Goal: Task Accomplishment & Management: Use online tool/utility

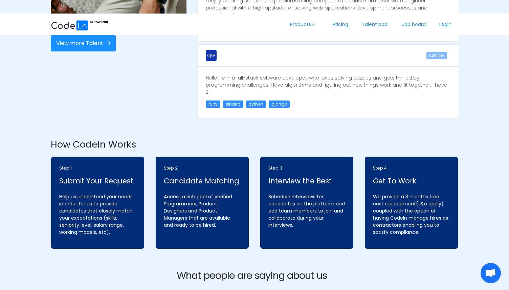
scroll to position [378, 0]
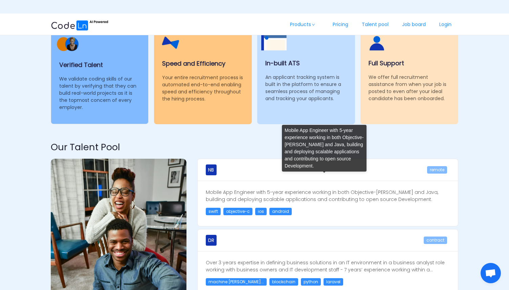
click at [266, 189] on span "Mobile App Engineer with 5-year experience working in both Objective-[PERSON_NA…" at bounding box center [322, 196] width 232 height 14
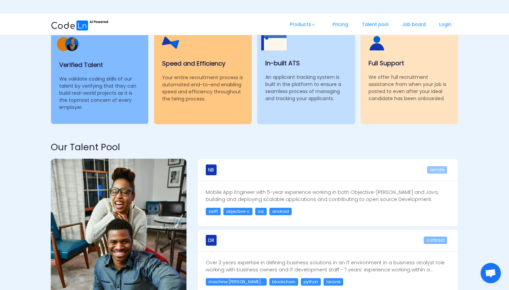
click at [431, 166] on span "remote" at bounding box center [437, 169] width 20 height 7
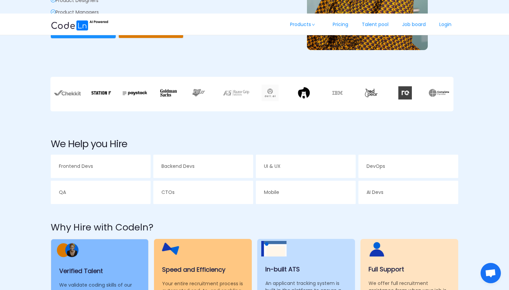
scroll to position [0, 0]
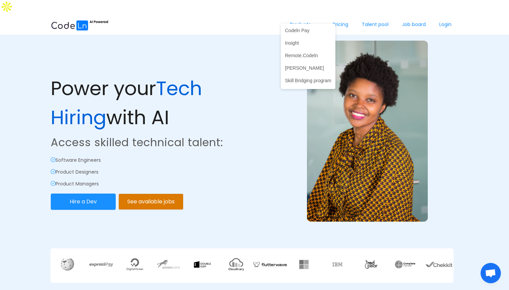
click at [305, 14] on link "Products" at bounding box center [304, 25] width 43 height 22
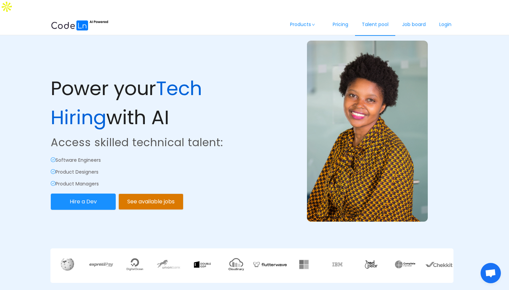
click at [377, 16] on link "Talent pool" at bounding box center [375, 25] width 40 height 22
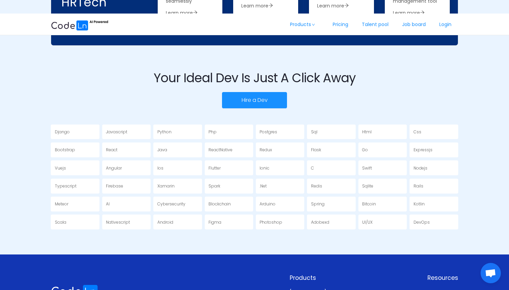
scroll to position [1218, 0]
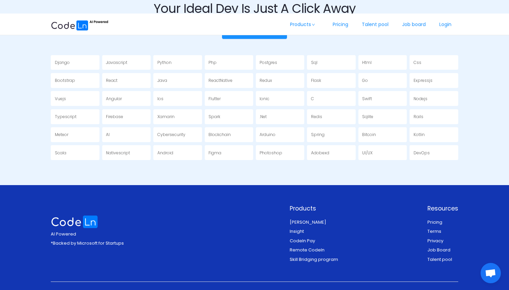
click at [490, 271] on span "Open chat" at bounding box center [490, 273] width 11 height 9
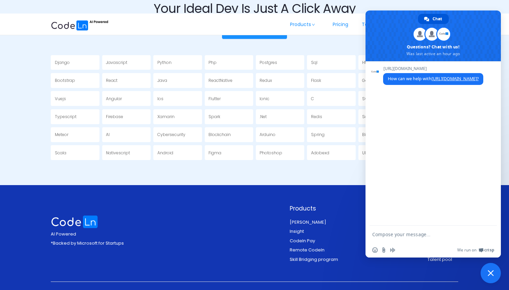
click at [490, 271] on span "Close chat" at bounding box center [491, 273] width 6 height 6
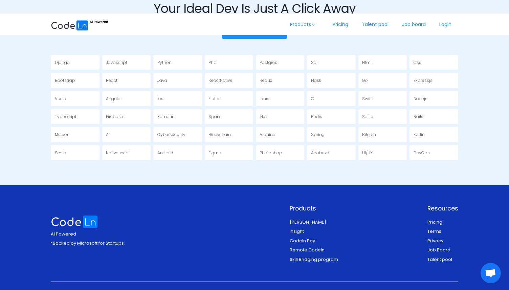
click at [490, 271] on span "Open chat" at bounding box center [490, 273] width 11 height 9
